Goal: Task Accomplishment & Management: Manage account settings

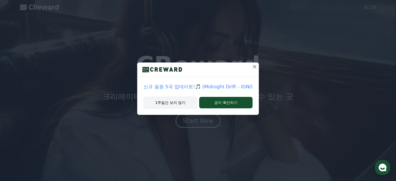
click at [183, 103] on button "1주일간 보지 않기" at bounding box center [170, 102] width 54 height 12
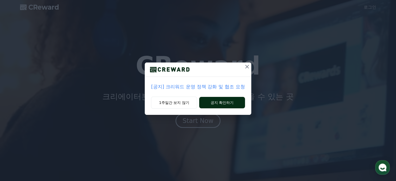
click at [219, 99] on button "공지 확인하기" at bounding box center [222, 102] width 46 height 11
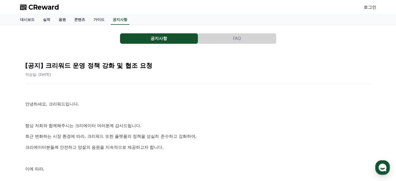
click at [372, 7] on link "로그인" at bounding box center [369, 7] width 12 height 6
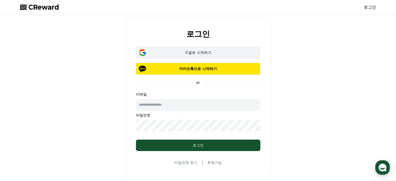
click at [223, 53] on div "구글로 시작하기" at bounding box center [197, 52] width 109 height 5
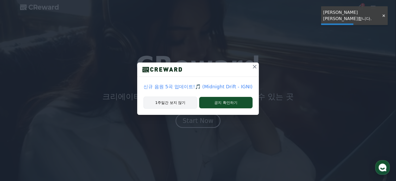
click at [177, 100] on button "1주일간 보지 않기" at bounding box center [170, 102] width 54 height 12
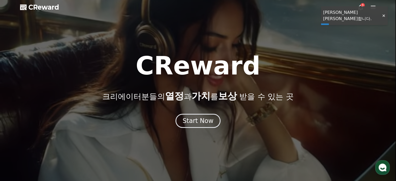
click at [210, 117] on div "Start Now" at bounding box center [197, 120] width 31 height 8
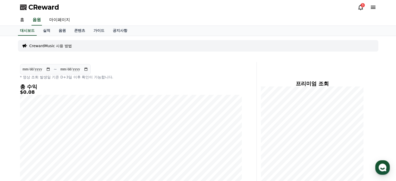
click at [357, 5] on icon at bounding box center [360, 7] width 6 height 6
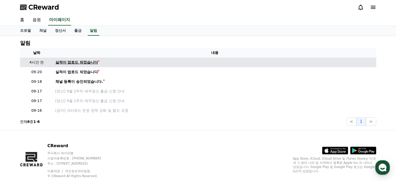
click at [78, 62] on div "실적이 업로드 되었습니다" at bounding box center [76, 62] width 43 height 5
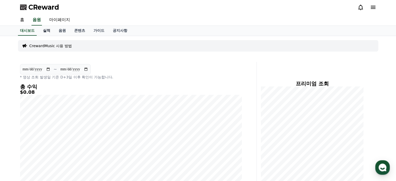
click at [49, 33] on link "실적" at bounding box center [47, 31] width 16 height 10
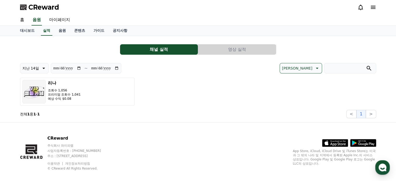
click at [239, 48] on button "영상 실적" at bounding box center [237, 49] width 78 height 10
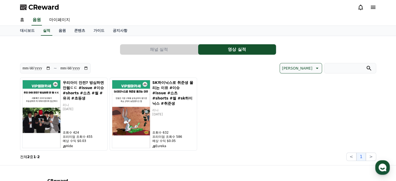
click at [256, 96] on div "우리아이 안전? 방심하면 안됨ㄷㄷ #issue #이슈 #shorts #쇼츠 #썰 #유괴 #초등생 리나 2025-09-19 조회수 424 프리미…" at bounding box center [198, 113] width 356 height 73
click at [43, 11] on span "CReward" at bounding box center [43, 7] width 31 height 8
